Goal: Find specific fact: Find specific page/section

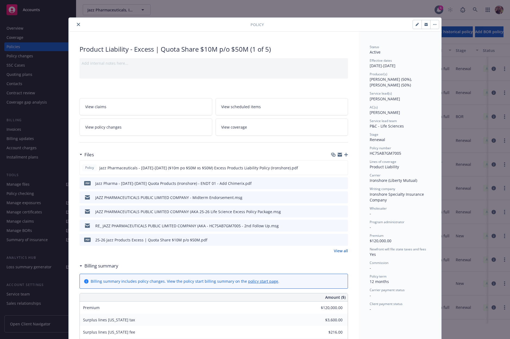
click at [95, 10] on div "Policy Product Liability - Excess | Quota Share $10M p/o $50M (1 of 5) Add inte…" at bounding box center [255, 169] width 510 height 339
click at [77, 24] on icon "close" at bounding box center [78, 24] width 3 height 3
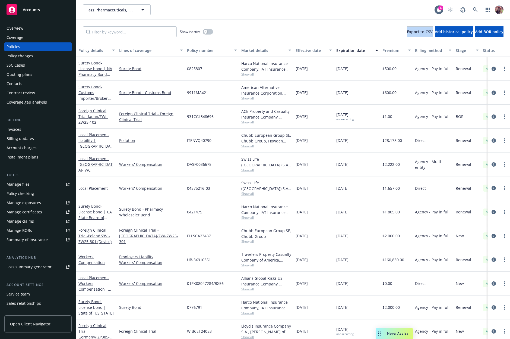
click at [288, 43] on div "Show inactive Export to CSV Add historical policy Add BOR policy" at bounding box center [293, 32] width 434 height 24
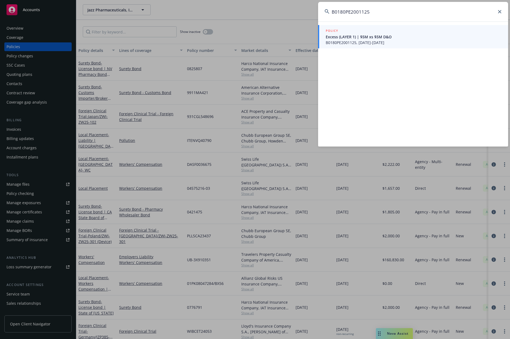
type input "B0180PE2001125"
click at [361, 46] on link "POLICY Excess (LAYER 1) | $5M xs $5M D&O B0180PE2001125, 09/01/2020-10/13/2026" at bounding box center [413, 36] width 190 height 23
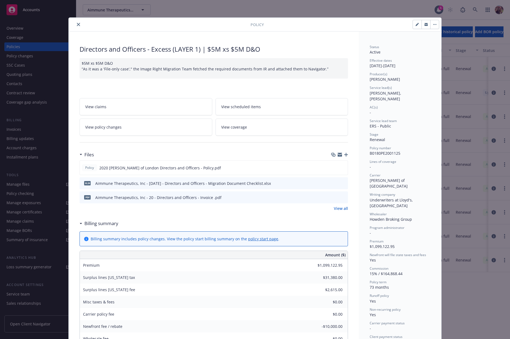
drag, startPoint x: 360, startPoint y: 14, endPoint x: 356, endPoint y: 13, distance: 3.3
click at [360, 13] on div "Policy Directors and Officers - Excess (LAYER 1) | $5M xs $5M D&O $5M xs $5M D&…" at bounding box center [255, 169] width 510 height 339
click at [85, 16] on div "Policy Directors and Officers - Excess (LAYER 1) | $5M xs $5M D&O $5M xs $5M D&…" at bounding box center [255, 169] width 510 height 339
click at [77, 25] on icon "close" at bounding box center [78, 24] width 3 height 3
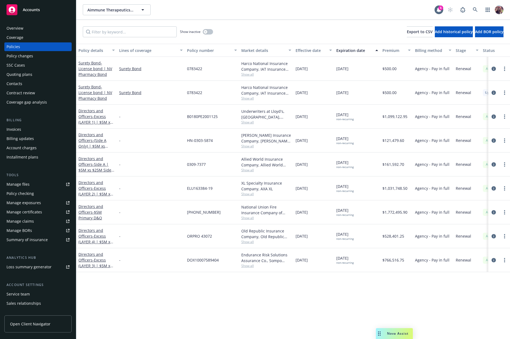
click at [223, 12] on div "Aimmune Therapeutics, Inc. Aimmune Therapeutics, Inc." at bounding box center [259, 9] width 352 height 11
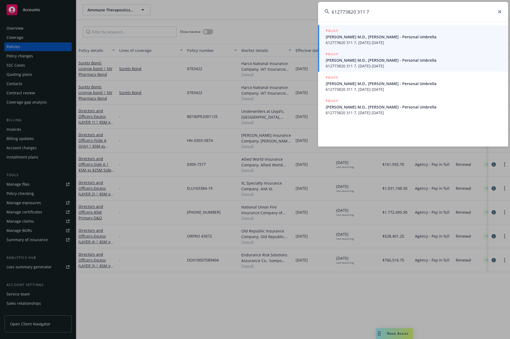
type input "612773820 311 7"
click at [425, 61] on span "Pearson M.D., James L - Personal Umbrella" at bounding box center [414, 60] width 176 height 6
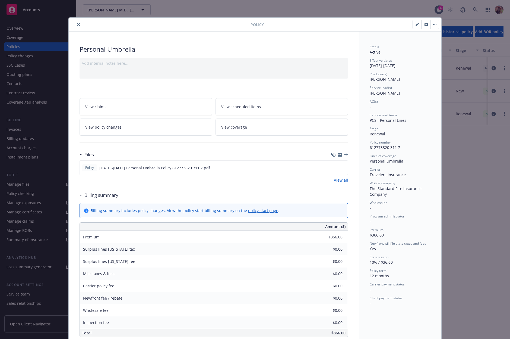
click at [208, 45] on div "Personal Umbrella" at bounding box center [214, 49] width 269 height 9
click at [81, 25] on div at bounding box center [161, 24] width 180 height 7
click at [77, 25] on icon "close" at bounding box center [78, 24] width 3 height 3
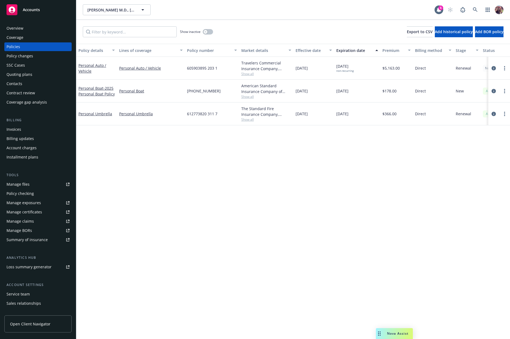
click at [214, 15] on div "Pearson M.D., James L Pearson M.D., James L" at bounding box center [259, 9] width 352 height 11
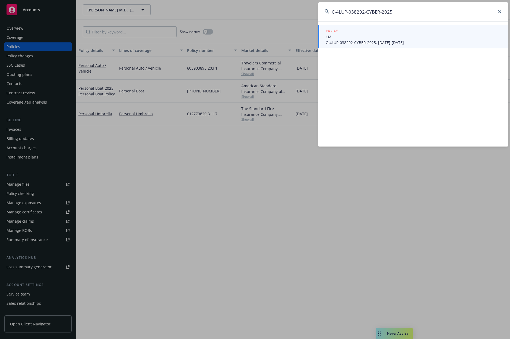
type input "C-4LUP-038292-CYBER-2025"
click at [357, 41] on span "C-4LUP-038292-CYBER-2025, 03/01/2025-03/01/2026" at bounding box center [414, 43] width 176 height 6
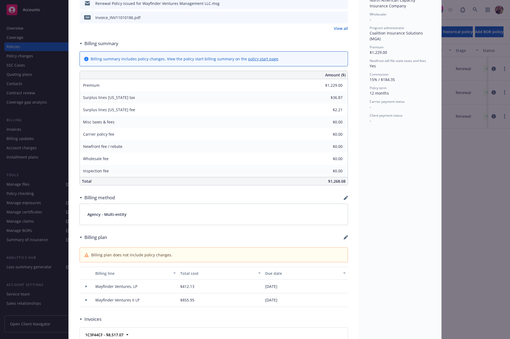
scroll to position [342, 0]
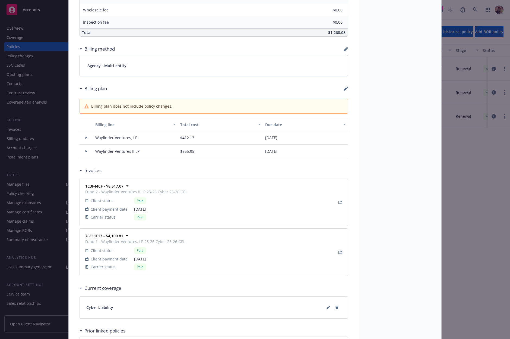
click at [339, 250] on link "View Invoice" at bounding box center [340, 252] width 7 height 7
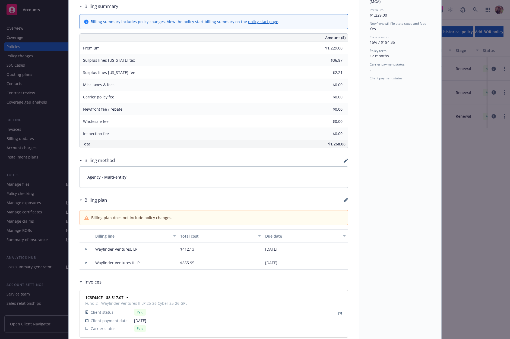
scroll to position [319, 0]
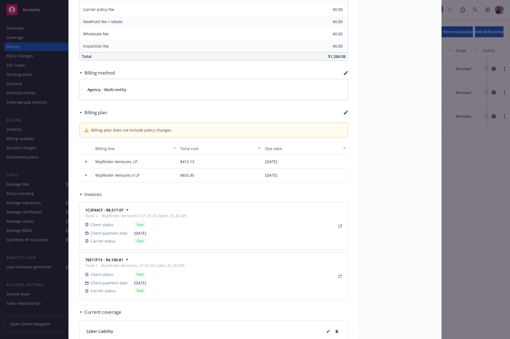
click at [86, 162] on div at bounding box center [86, 161] width 9 height 2
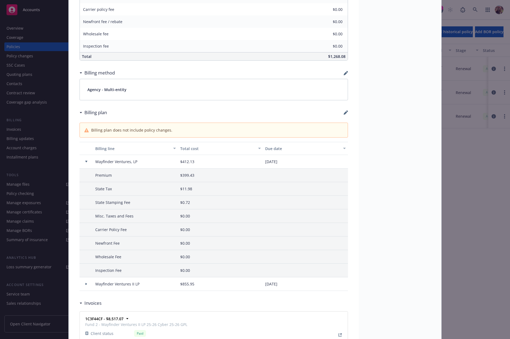
click at [86, 162] on div at bounding box center [86, 161] width 9 height 2
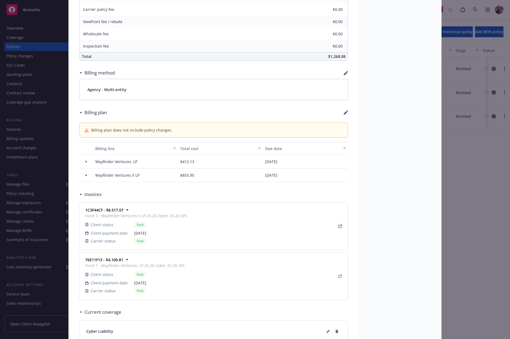
click at [339, 226] on icon "View Invoice" at bounding box center [340, 225] width 3 height 3
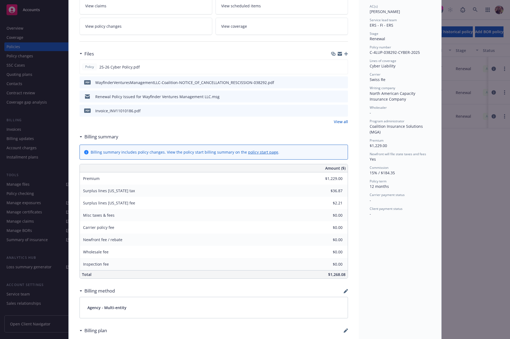
scroll to position [0, 0]
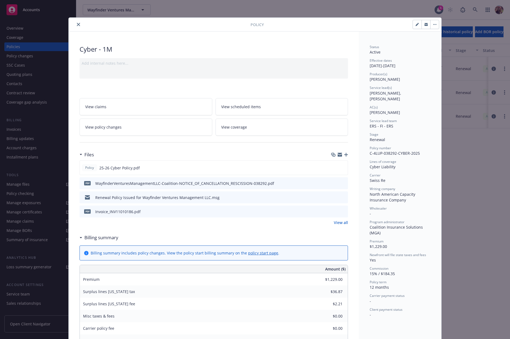
click at [76, 20] on div "Policy" at bounding box center [255, 25] width 373 height 14
click at [77, 23] on icon "close" at bounding box center [78, 24] width 3 height 3
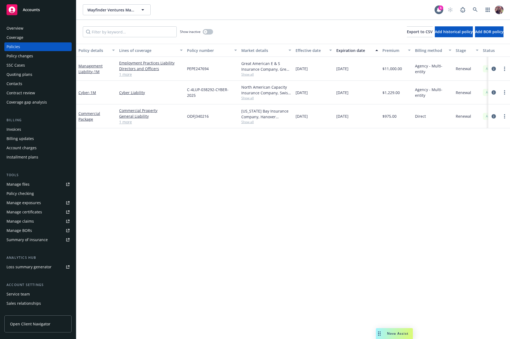
click at [289, 16] on div "Wayfinder Ventures Management, LLC Wayfinder Ventures Management, LLC 6" at bounding box center [293, 10] width 434 height 20
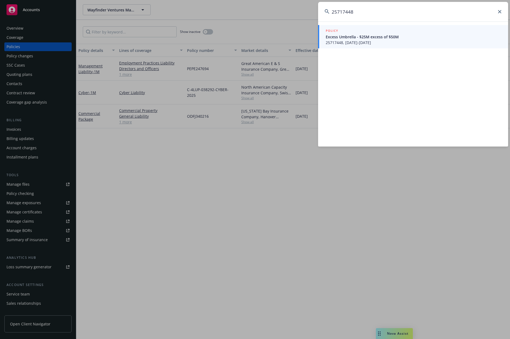
type input "25717448"
click at [362, 34] on span "Excess Umbrella - $25M excess of $50M" at bounding box center [414, 37] width 176 height 6
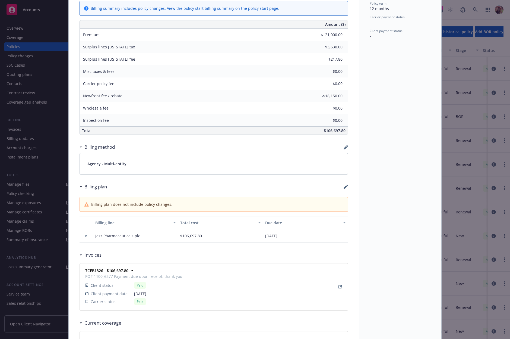
scroll to position [338, 0]
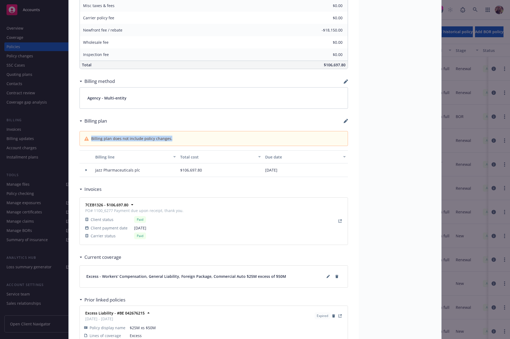
drag, startPoint x: 90, startPoint y: 137, endPoint x: 223, endPoint y: 139, distance: 133.6
click at [223, 139] on div "Billing plan does not include policy changes." at bounding box center [213, 139] width 259 height 6
click at [380, 235] on div "Status Active Effective dates 03/01/2025 - 03/01/2026 Producer(s) Tom Whitenigh…" at bounding box center [400, 29] width 83 height 672
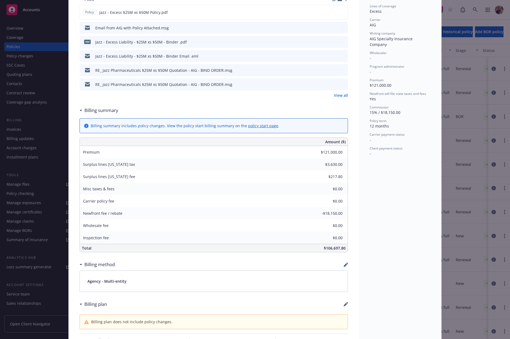
scroll to position [354, 0]
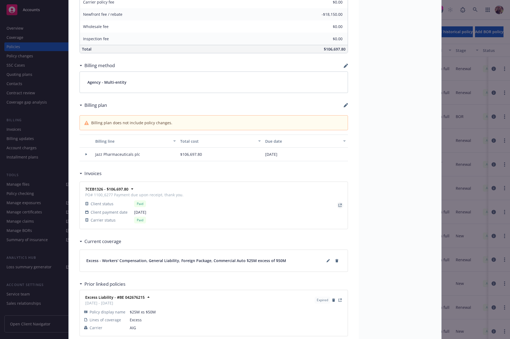
click at [339, 203] on link "View Invoice" at bounding box center [340, 205] width 7 height 7
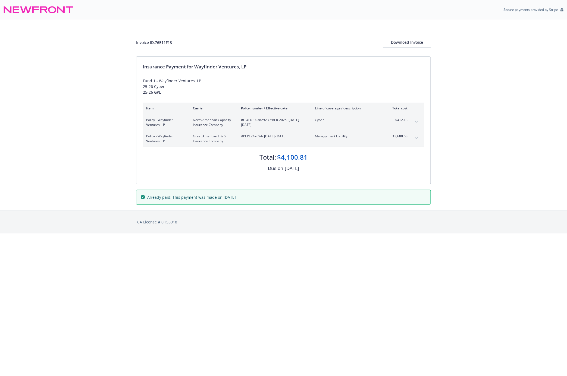
click at [414, 142] on div "Policy - Wayfinder Ventures, LP Great American E & S Insurance Company #PEPE247…" at bounding box center [283, 139] width 281 height 16
click at [416, 138] on icon "expand content" at bounding box center [416, 138] width 3 height 2
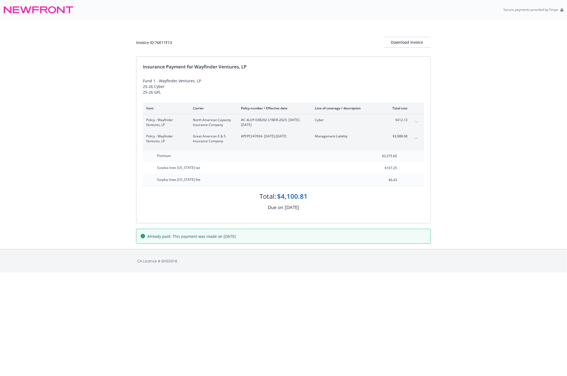
click at [416, 138] on icon "collapse content" at bounding box center [416, 138] width 3 height 2
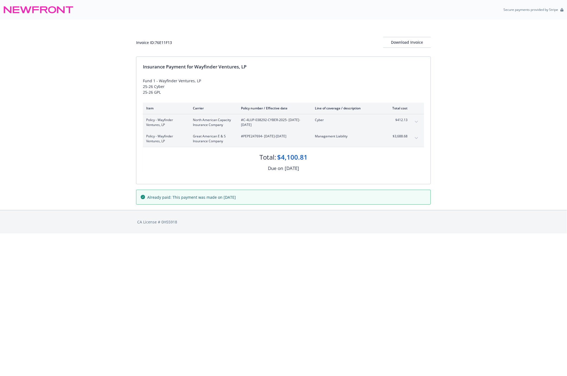
click at [412, 118] on div "Policy - Wayfinder Ventures, LP North American Capacity Insurance Company #C-4L…" at bounding box center [283, 122] width 281 height 16
click at [415, 121] on button "expand content" at bounding box center [416, 122] width 9 height 9
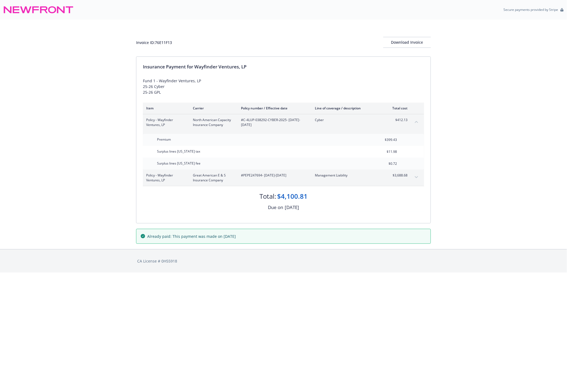
click at [415, 121] on icon "collapse content" at bounding box center [416, 122] width 3 height 2
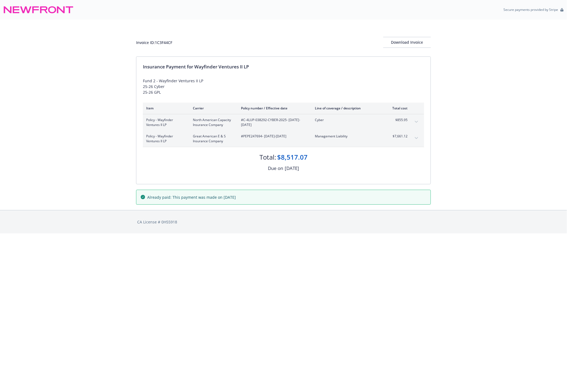
click at [423, 124] on div "Policy - Wayfinder Ventures II LP North American Capacity Insurance Company #C-…" at bounding box center [283, 122] width 281 height 16
click at [419, 121] on button "expand content" at bounding box center [416, 122] width 9 height 9
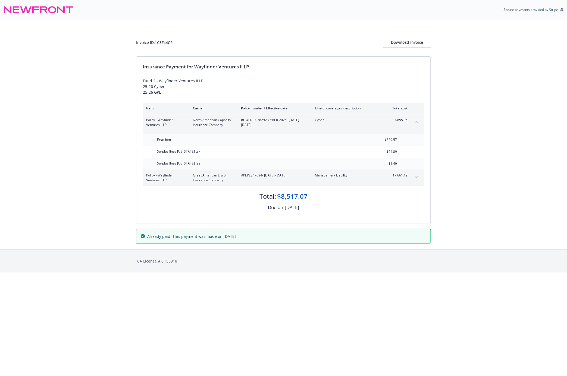
click at [161, 44] on div "Invoice ID: 1C3F44CF" at bounding box center [154, 43] width 36 height 6
copy div "1C3F44CF"
click at [418, 179] on button "expand content" at bounding box center [416, 177] width 9 height 9
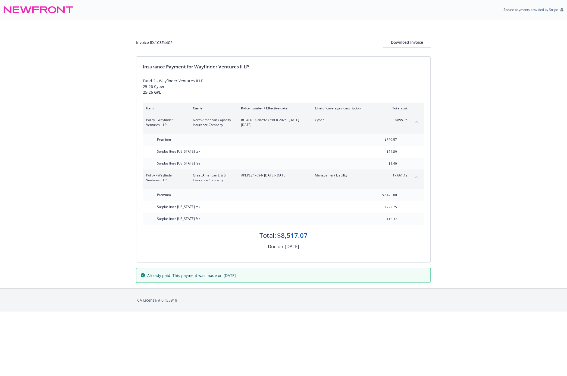
click at [118, 139] on div "Invoice ID: 1C3F44CF Download Invoice Insurance Payment for Wayfinder Ventures …" at bounding box center [283, 154] width 567 height 269
click at [79, 201] on div "Invoice ID: 1C3F44CF Download Invoice Insurance Payment for Wayfinder Ventures …" at bounding box center [283, 154] width 567 height 269
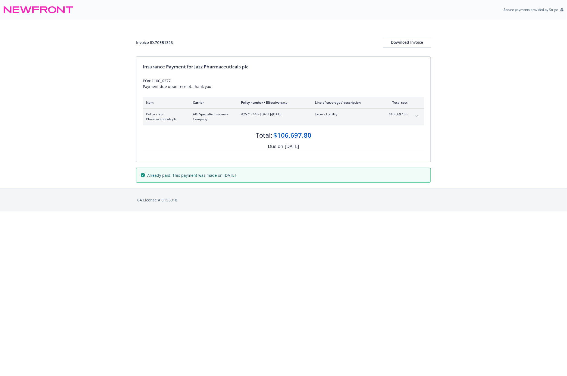
click at [162, 46] on div "Invoice ID: 7CEB1326 Download Invoice" at bounding box center [283, 42] width 295 height 11
click at [163, 43] on div "Invoice ID: 7CEB1326" at bounding box center [154, 43] width 37 height 6
copy div "7CEB1326"
